Goal: Information Seeking & Learning: Compare options

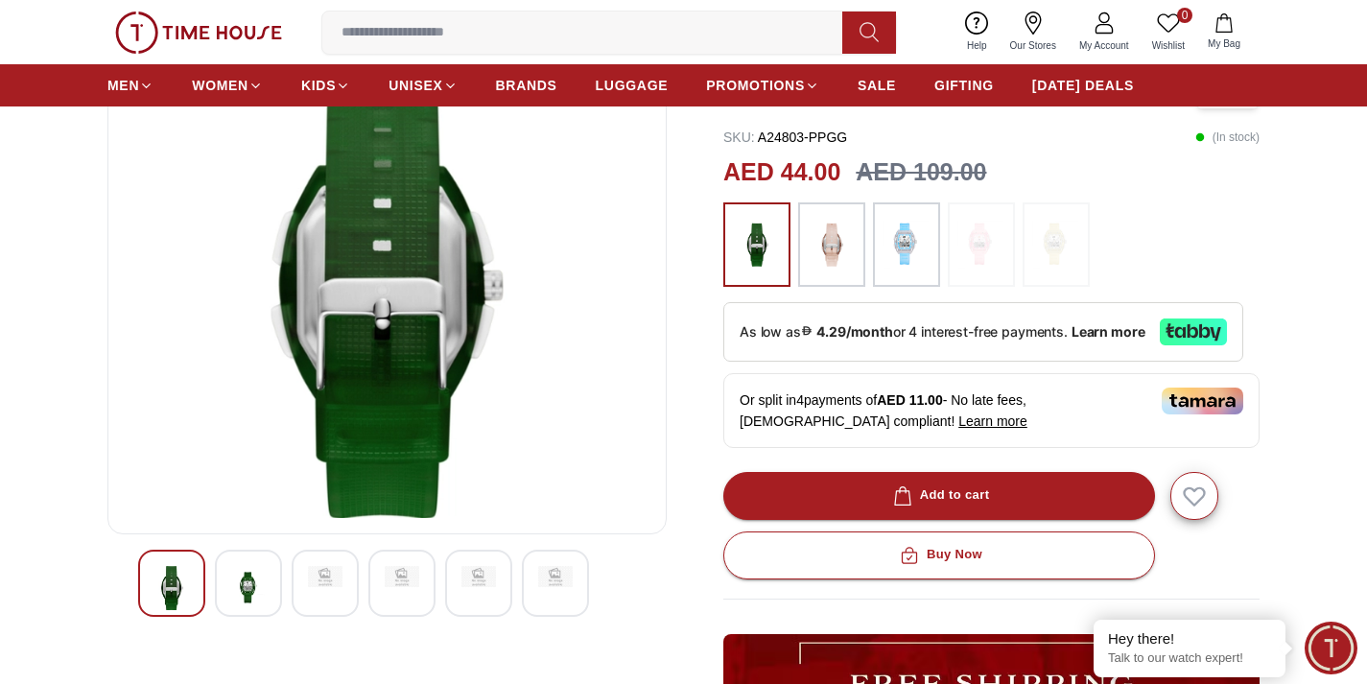
scroll to position [175, 0]
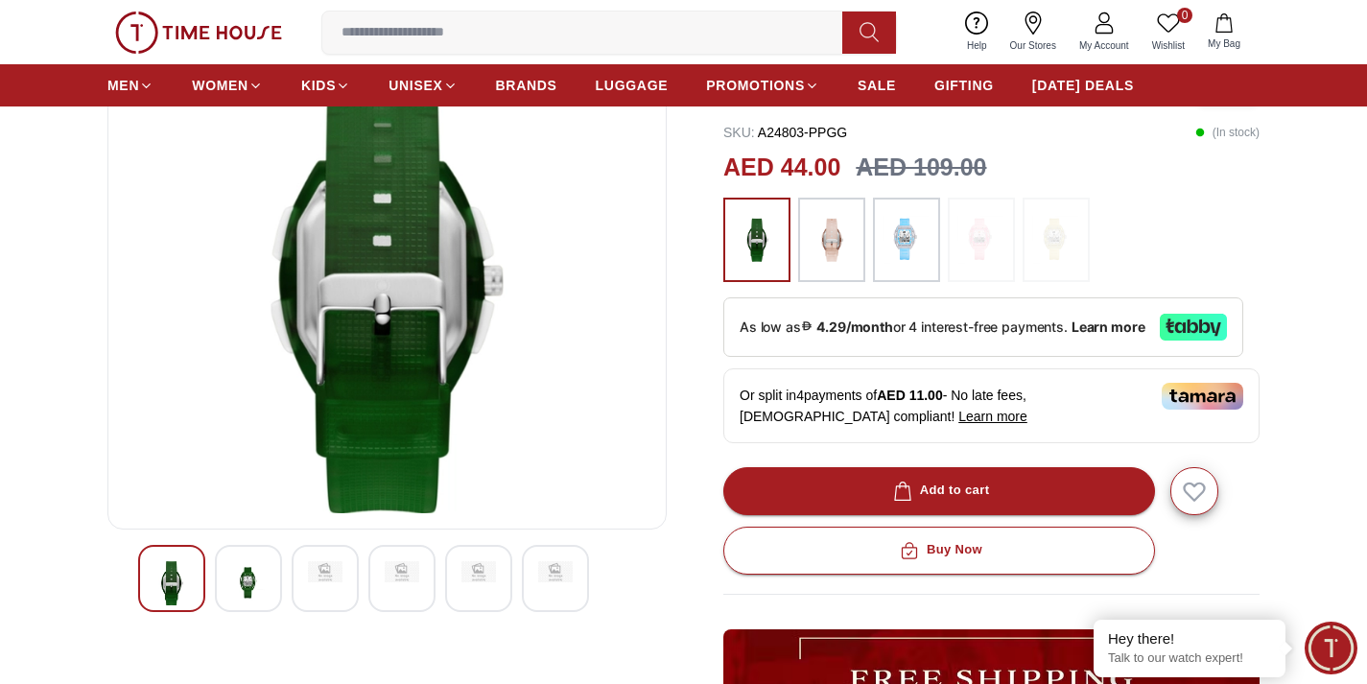
click at [271, 568] on div at bounding box center [248, 578] width 67 height 67
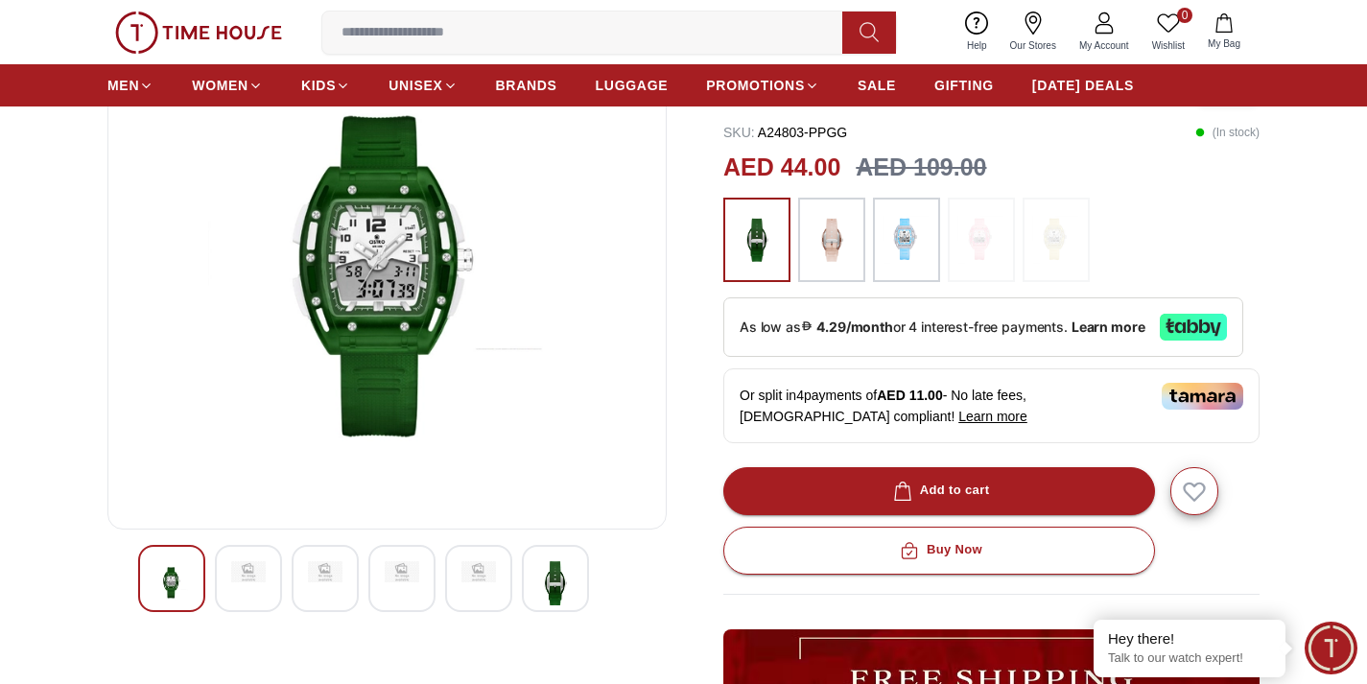
click at [837, 247] on img at bounding box center [832, 239] width 48 height 65
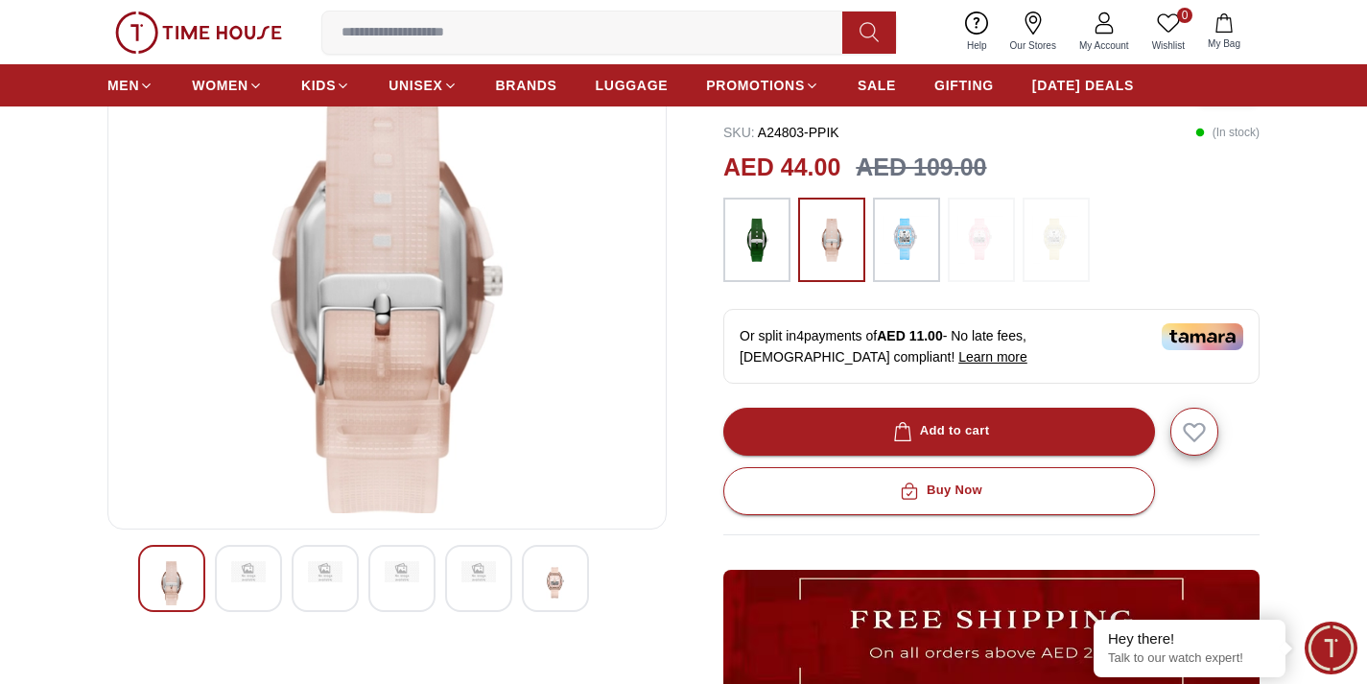
scroll to position [128, 0]
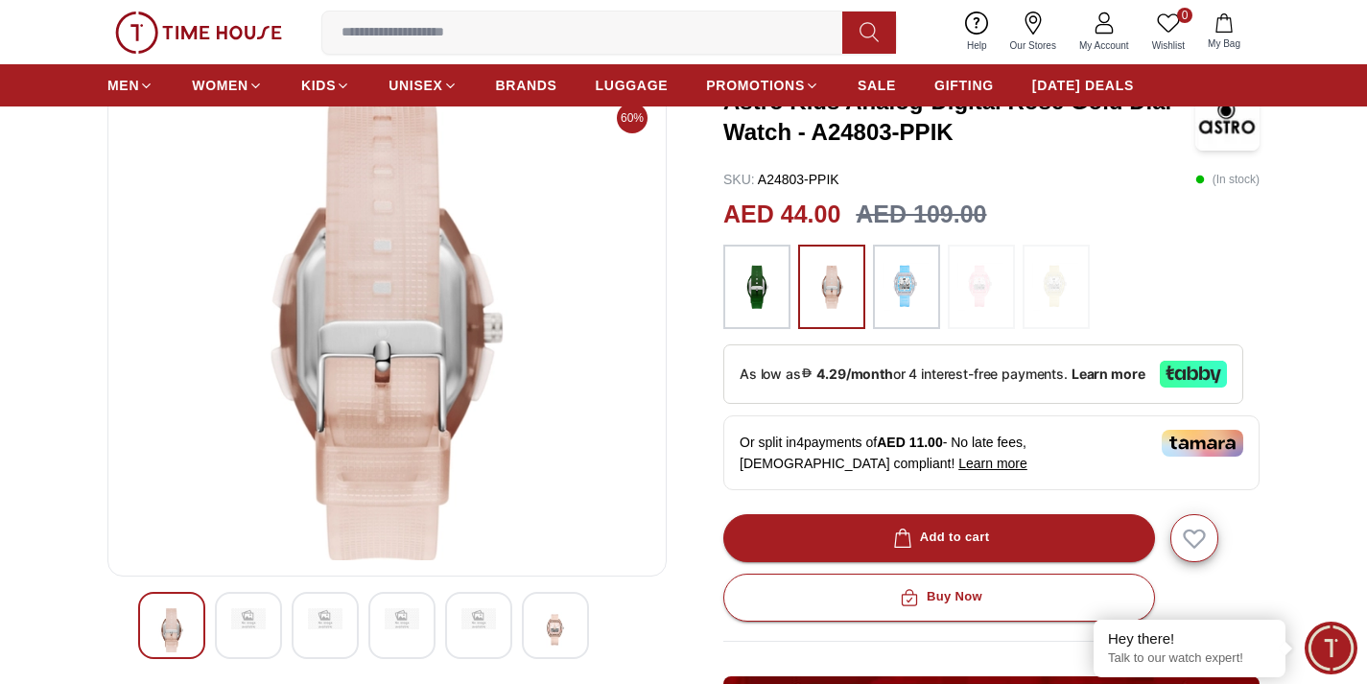
click at [904, 287] on img at bounding box center [907, 286] width 48 height 65
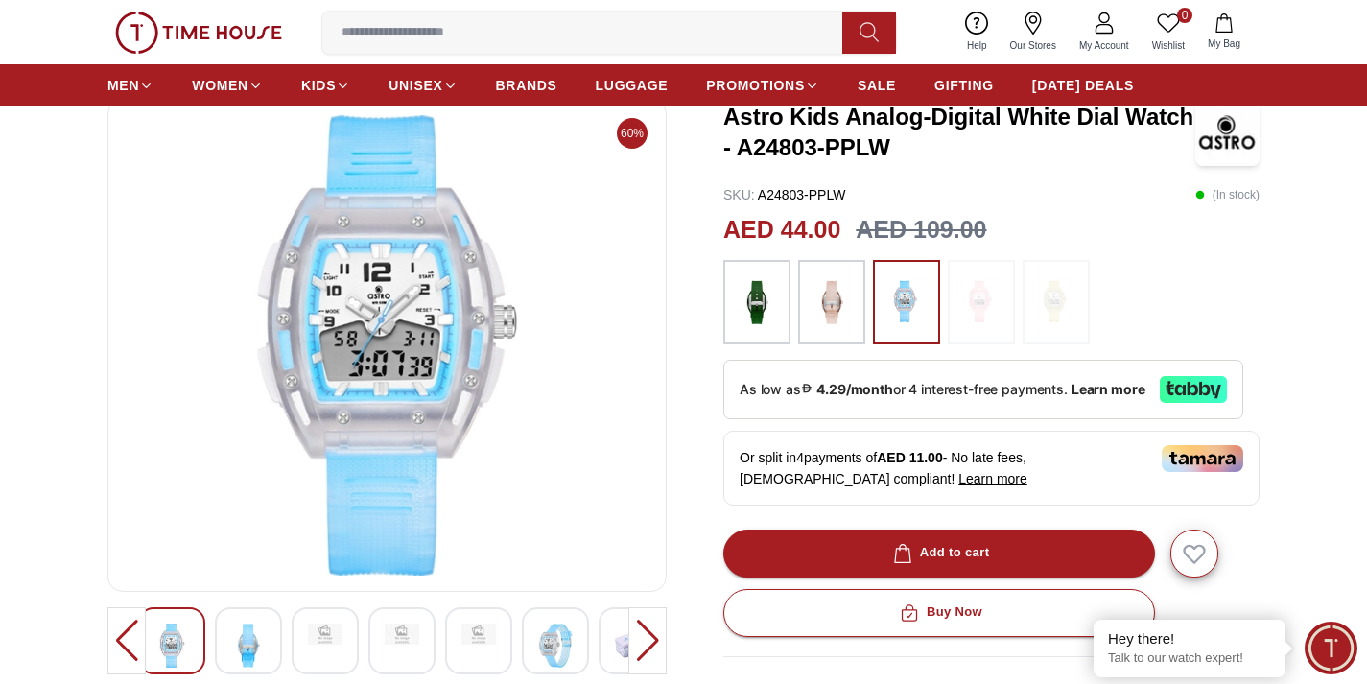
scroll to position [127, 0]
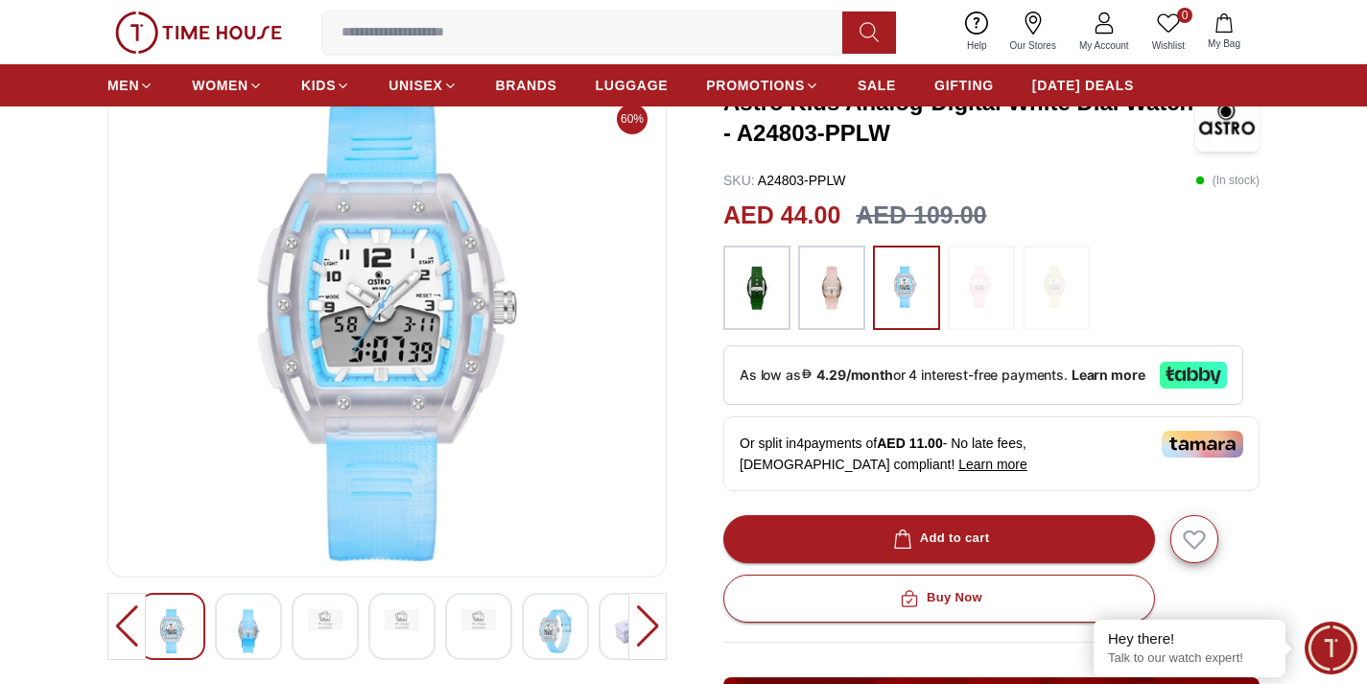
click at [968, 295] on img at bounding box center [981, 287] width 48 height 65
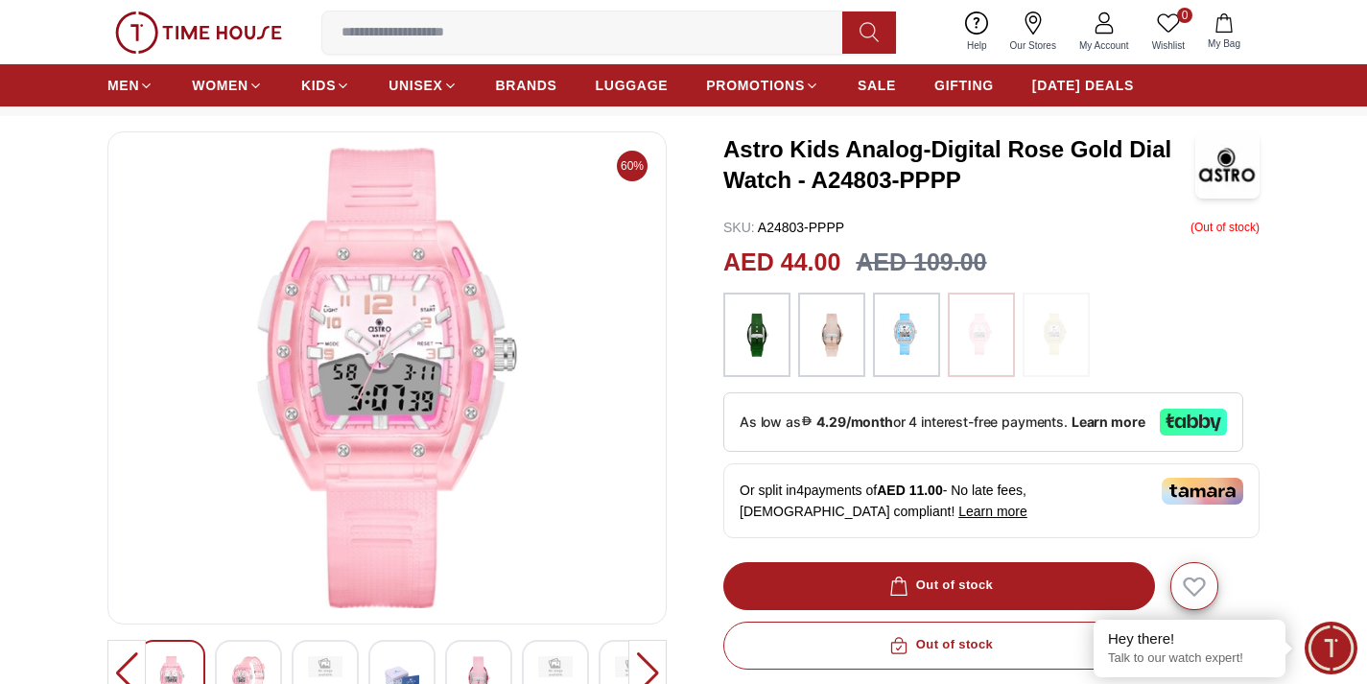
scroll to position [76, 0]
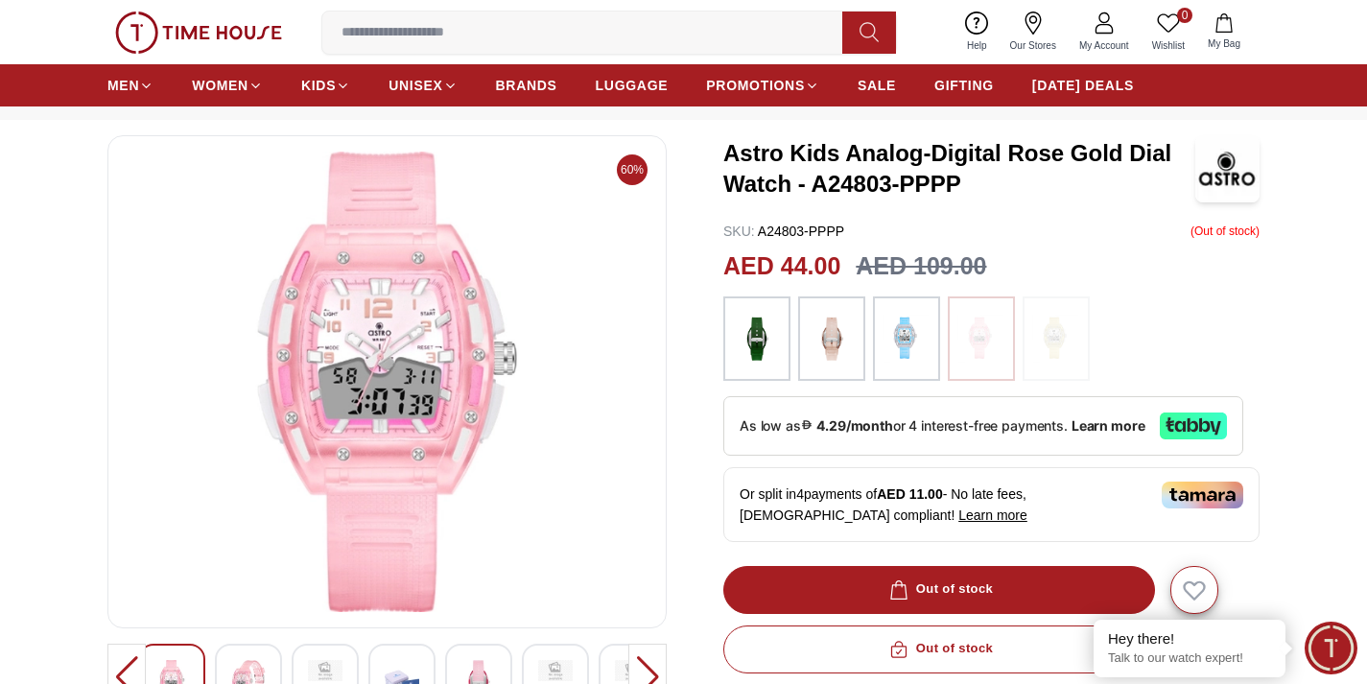
click at [925, 307] on img at bounding box center [907, 338] width 48 height 65
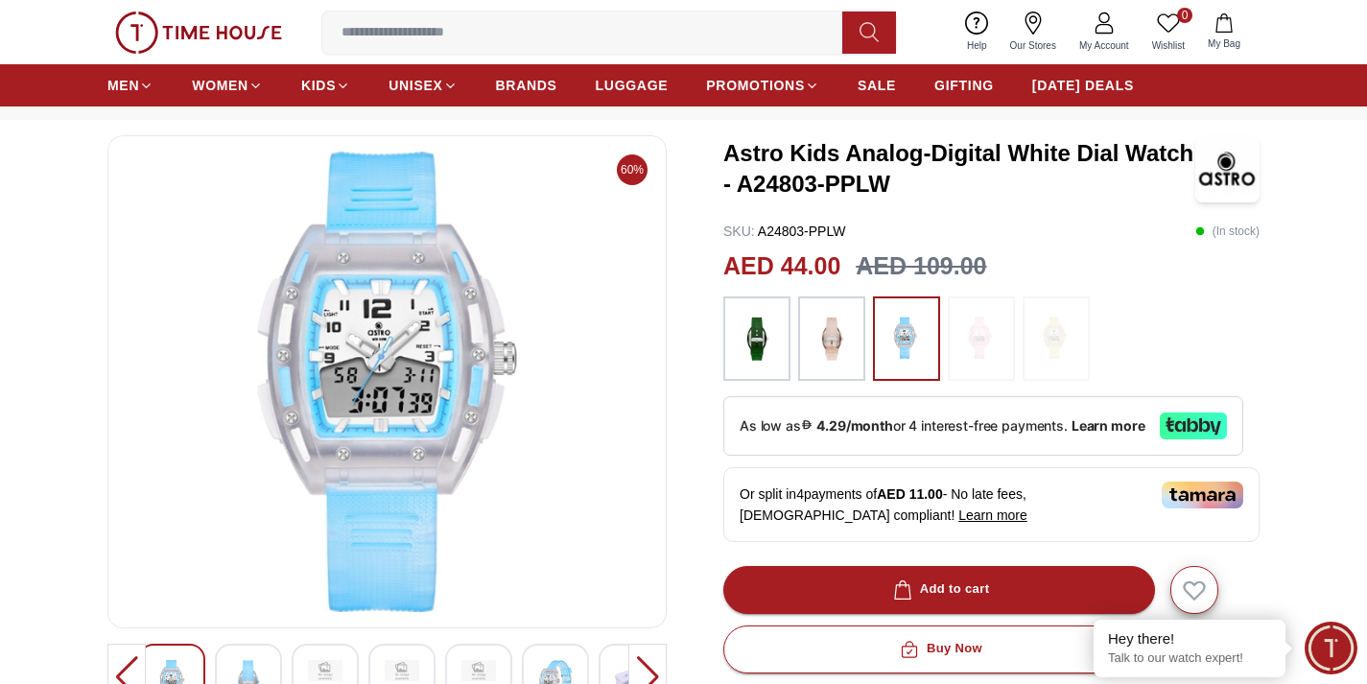
click at [907, 323] on img at bounding box center [907, 338] width 48 height 65
click at [819, 331] on img at bounding box center [832, 338] width 48 height 65
click at [886, 316] on img at bounding box center [907, 338] width 48 height 65
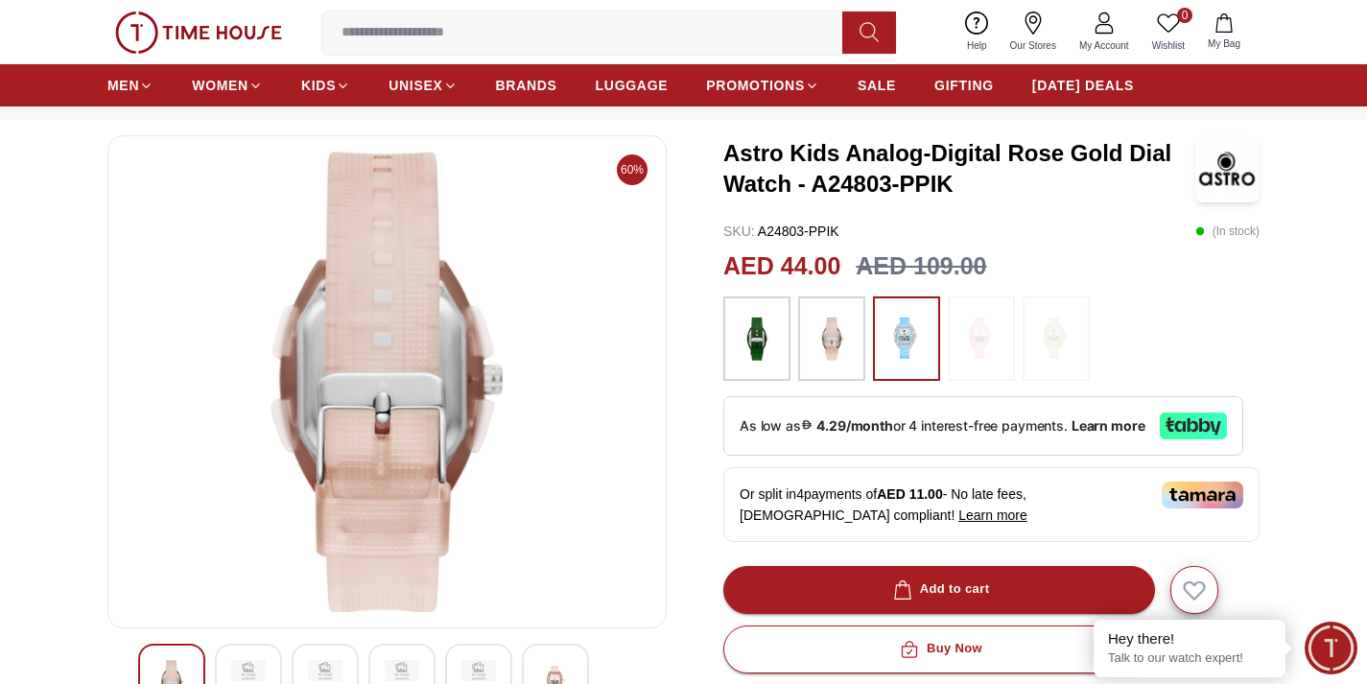
click at [778, 324] on img at bounding box center [757, 338] width 48 height 65
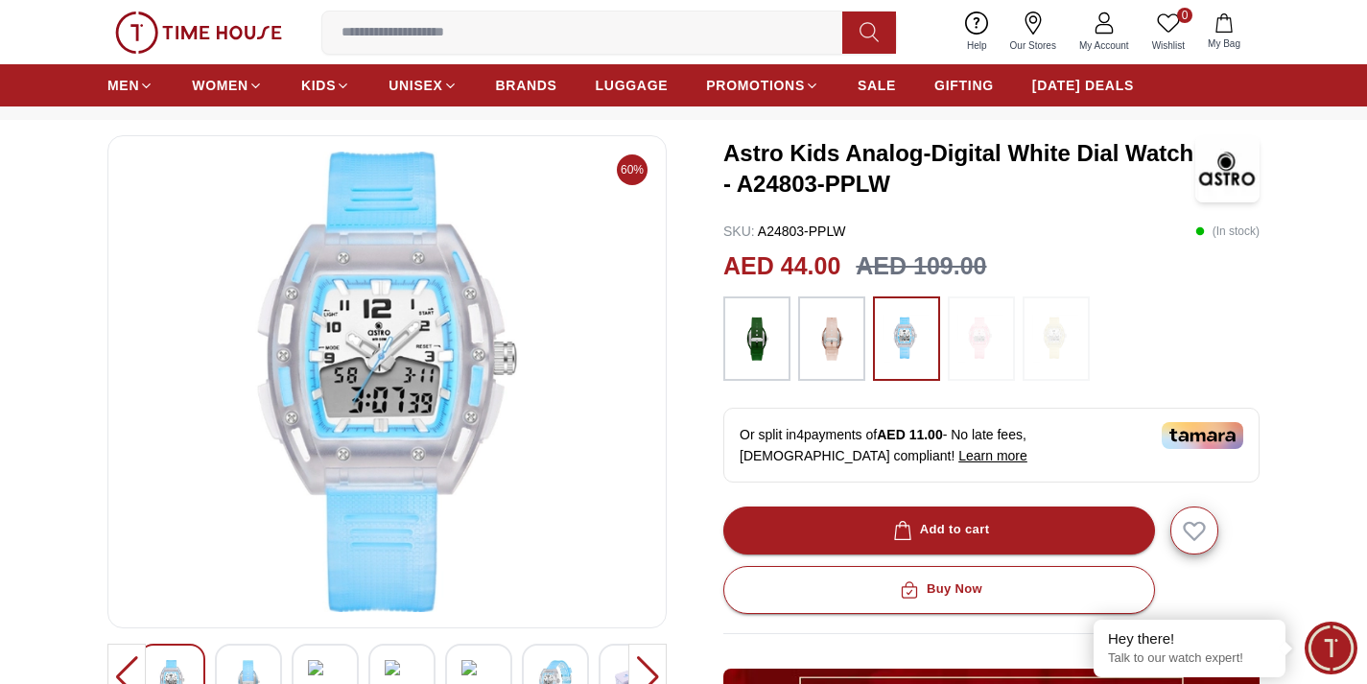
click at [783, 320] on div at bounding box center [756, 338] width 67 height 84
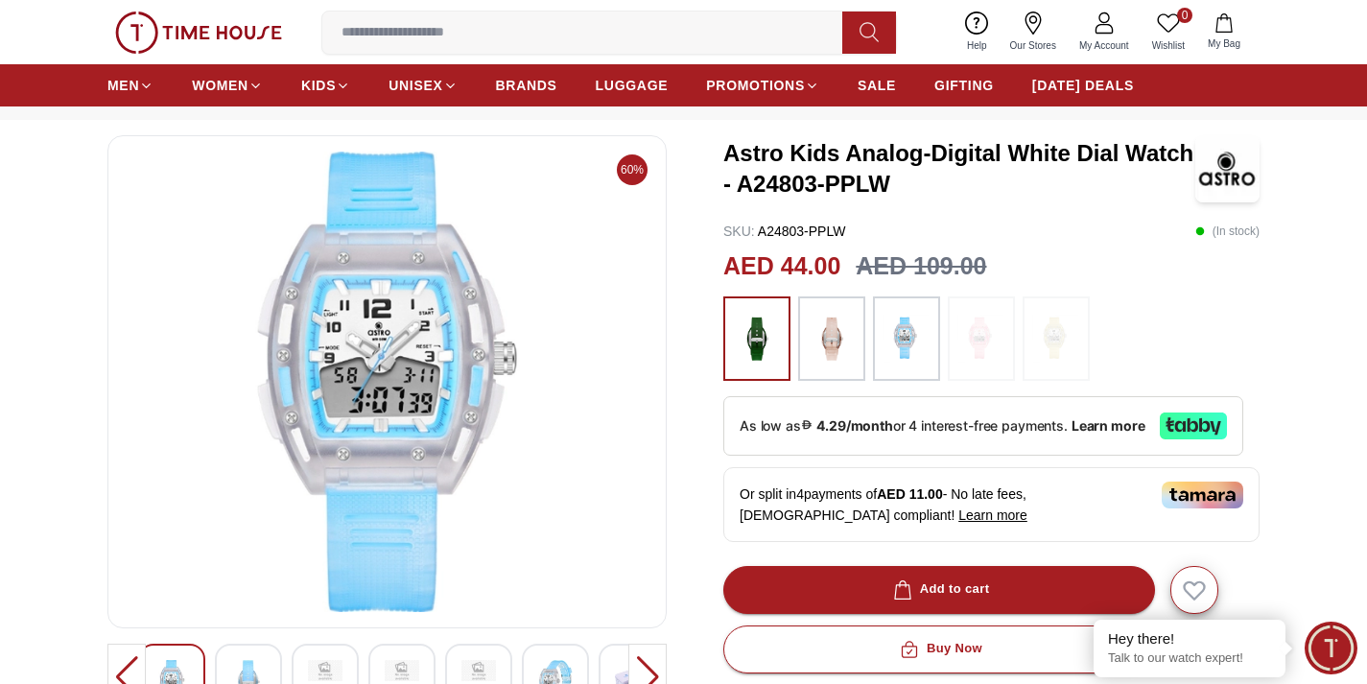
click at [759, 328] on img at bounding box center [757, 338] width 48 height 65
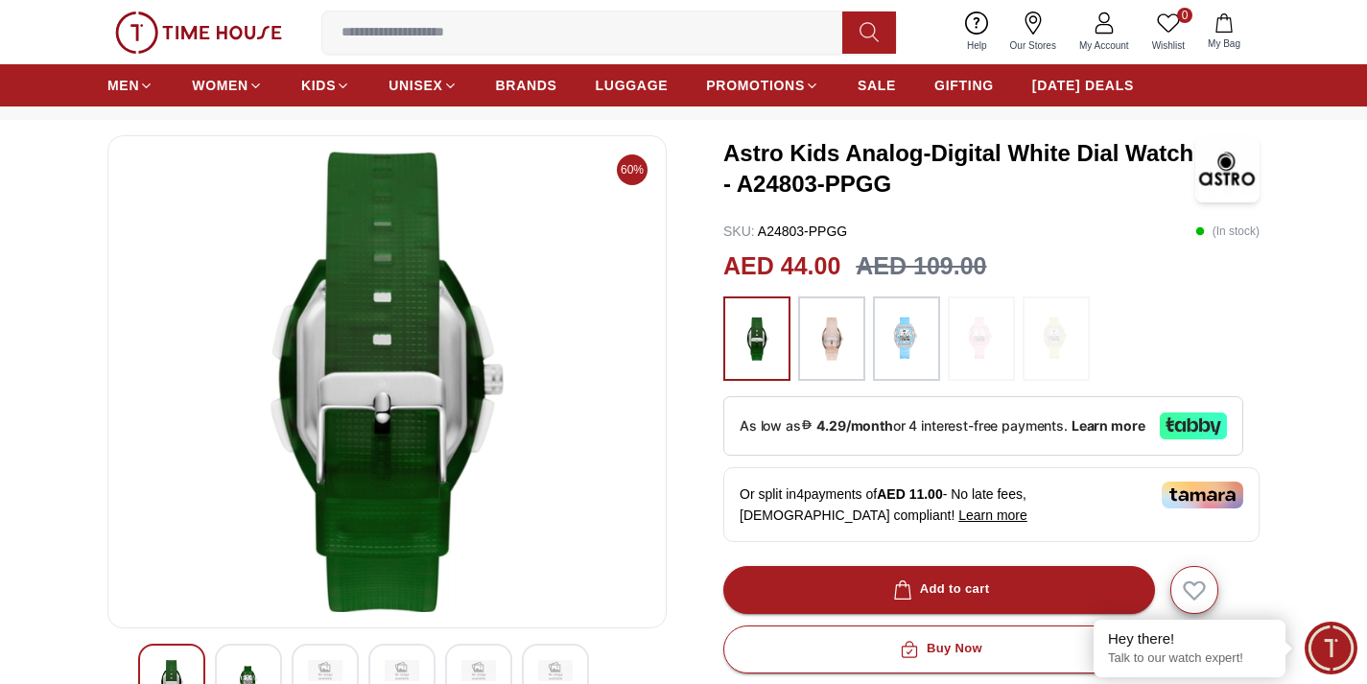
click at [771, 339] on img at bounding box center [757, 338] width 48 height 65
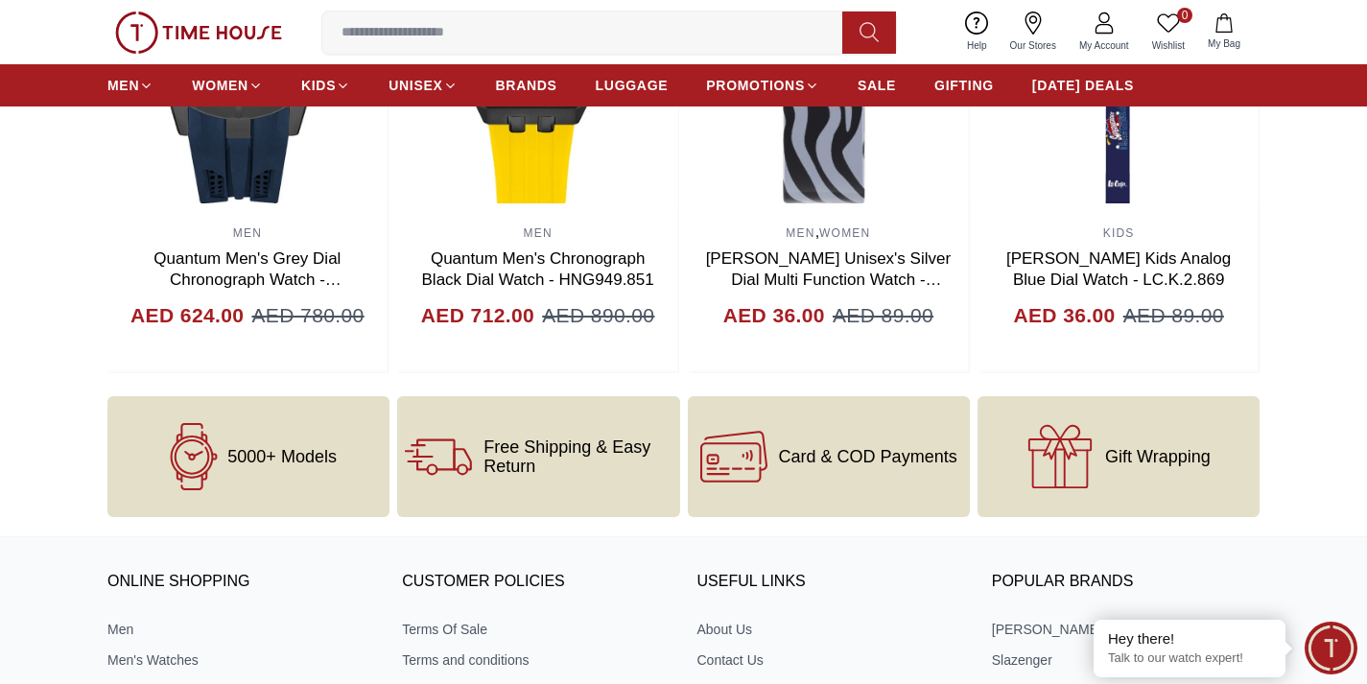
scroll to position [2229, 0]
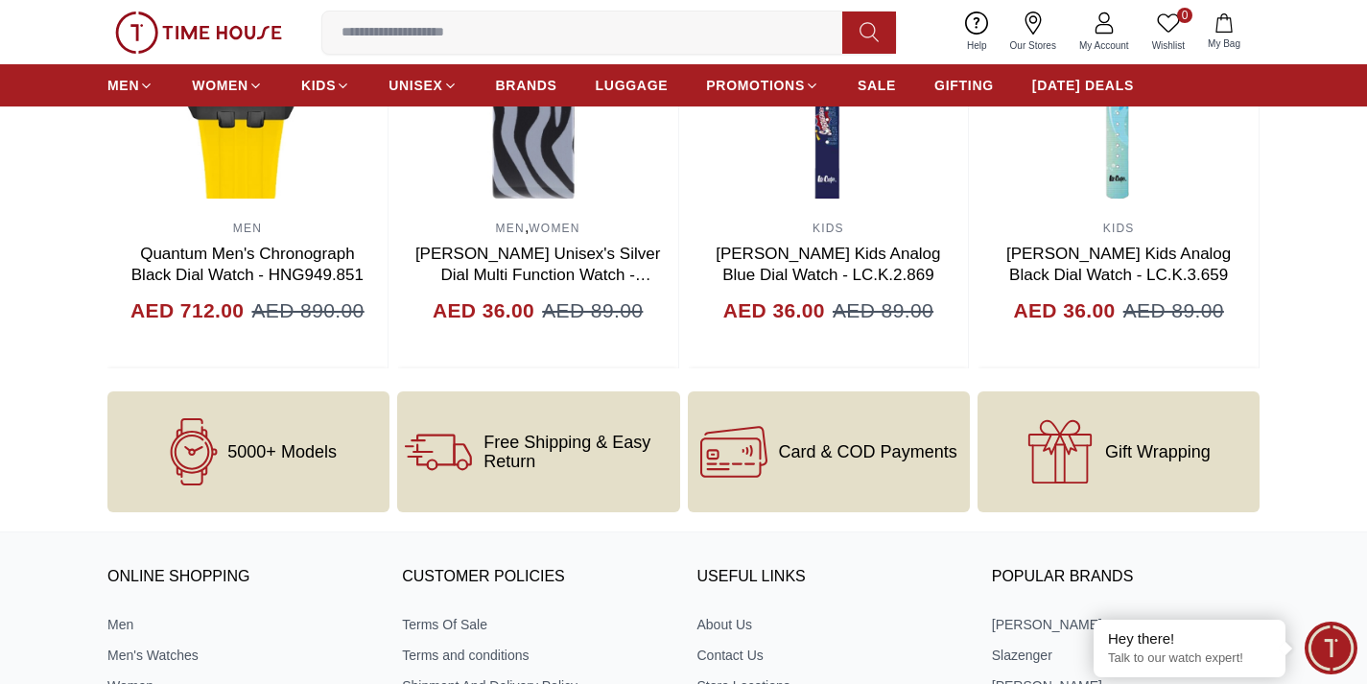
drag, startPoint x: 1373, startPoint y: 416, endPoint x: 1333, endPoint y: 410, distance: 40.8
click at [1335, 477] on div "5000+ Models Free Shipping & Easy Return Card & COD Payments Gift Wrapping" at bounding box center [683, 451] width 1367 height 121
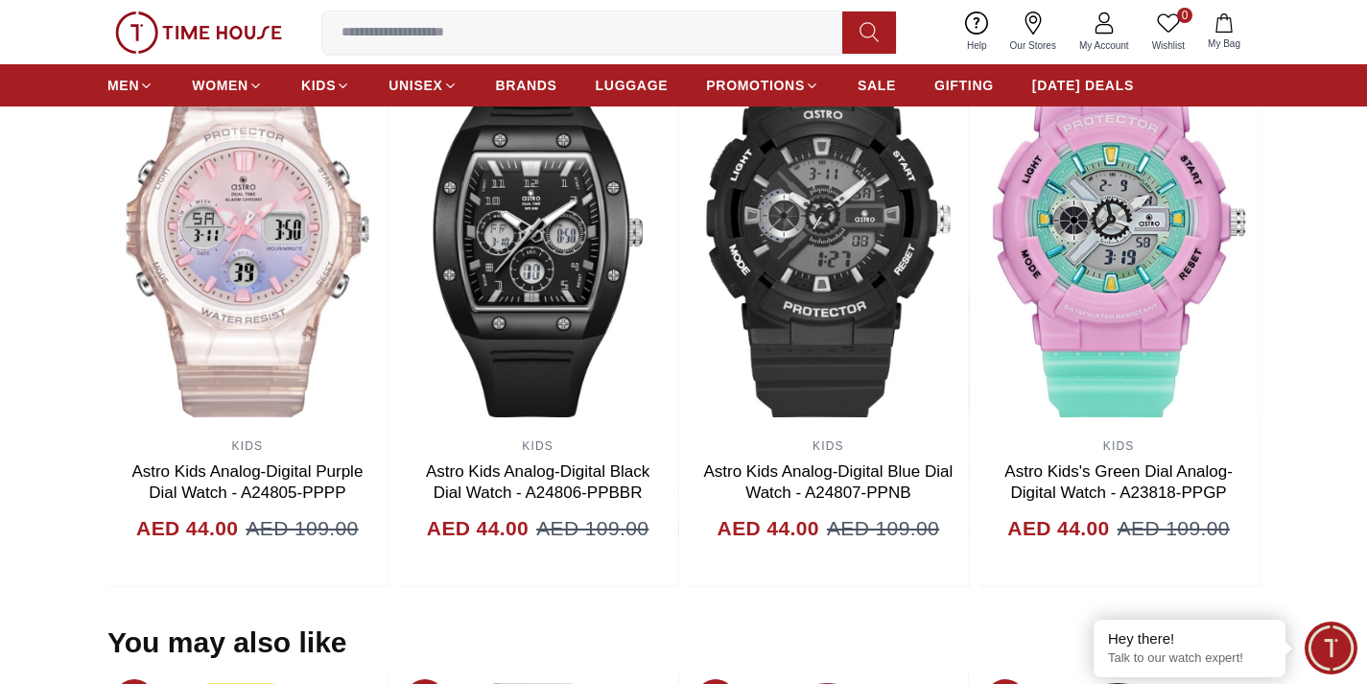
scroll to position [1347, 0]
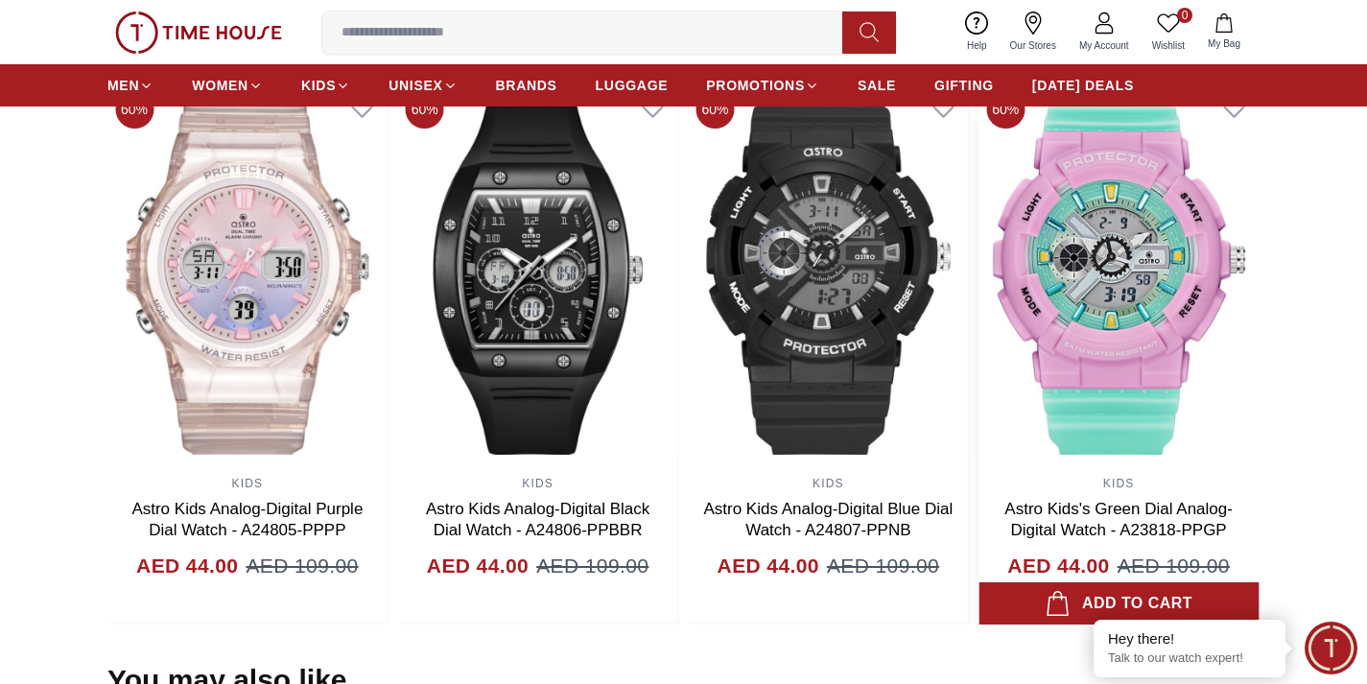
click at [1217, 283] on img at bounding box center [1119, 275] width 280 height 384
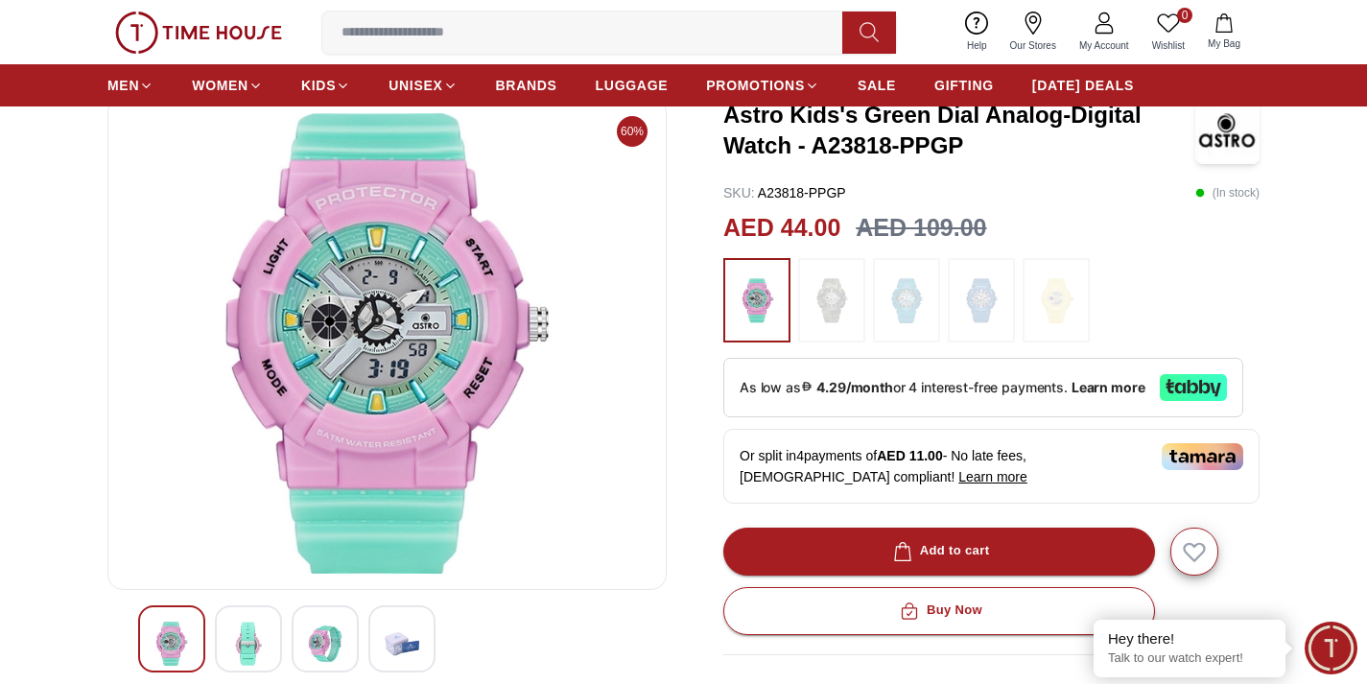
scroll to position [109, 0]
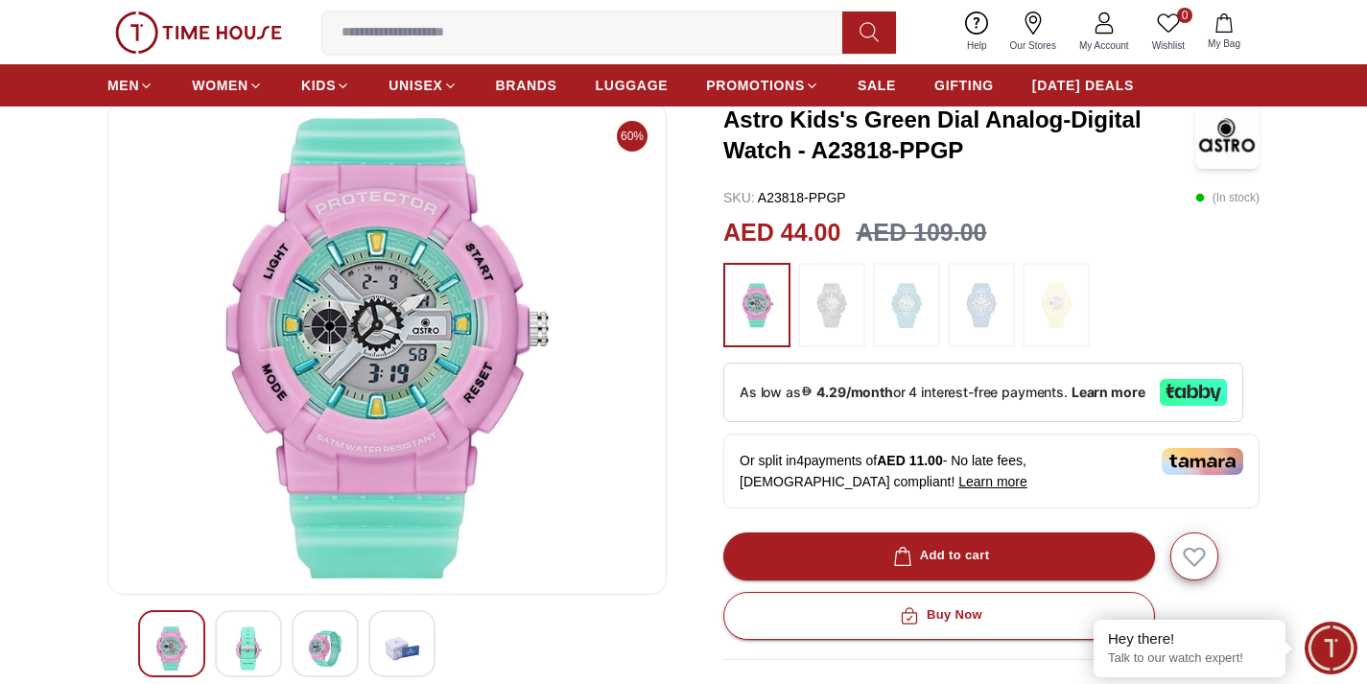
click at [241, 638] on img at bounding box center [248, 648] width 35 height 44
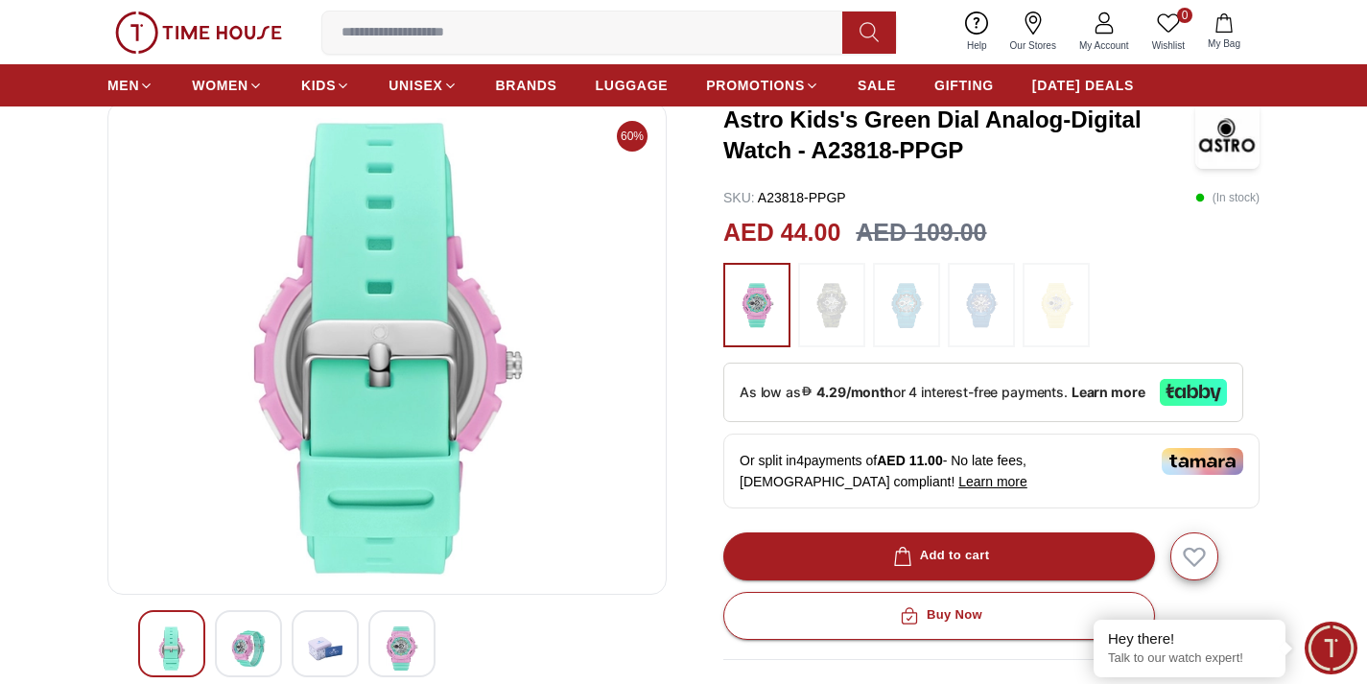
click at [335, 666] on img at bounding box center [325, 648] width 35 height 44
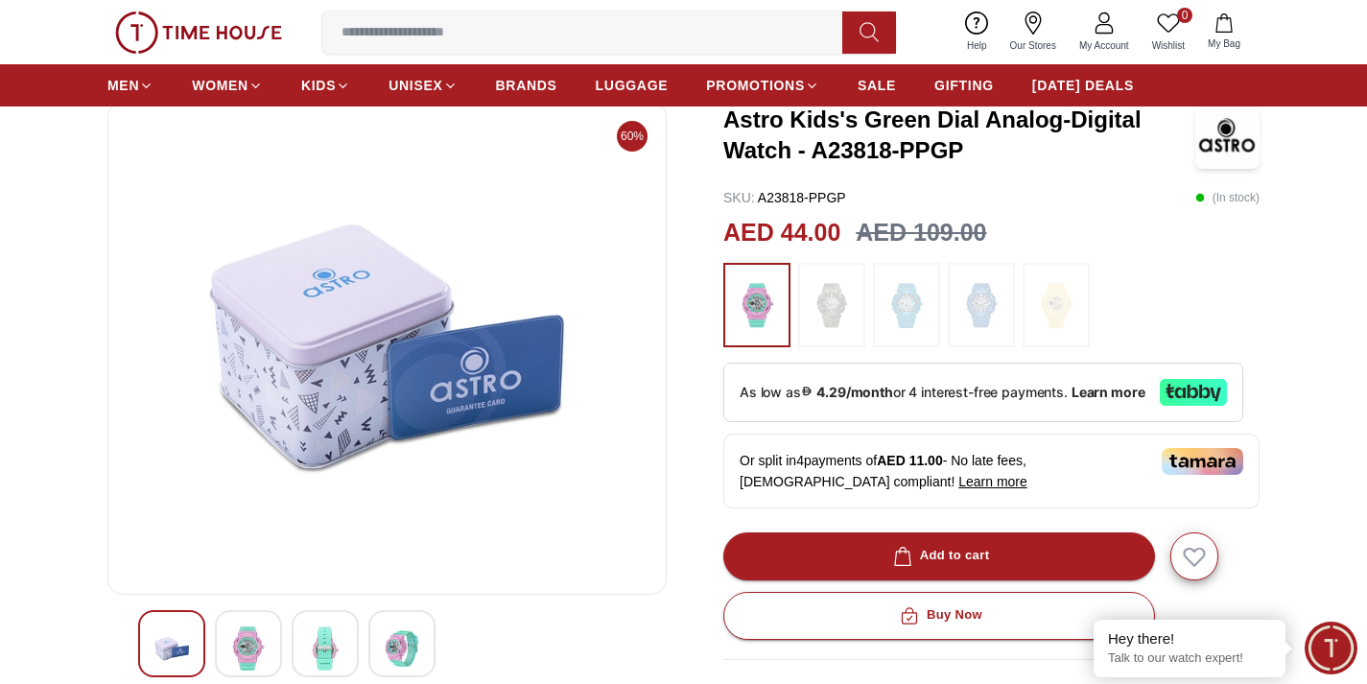
click at [397, 652] on img at bounding box center [402, 648] width 35 height 44
